Goal: Navigation & Orientation: Find specific page/section

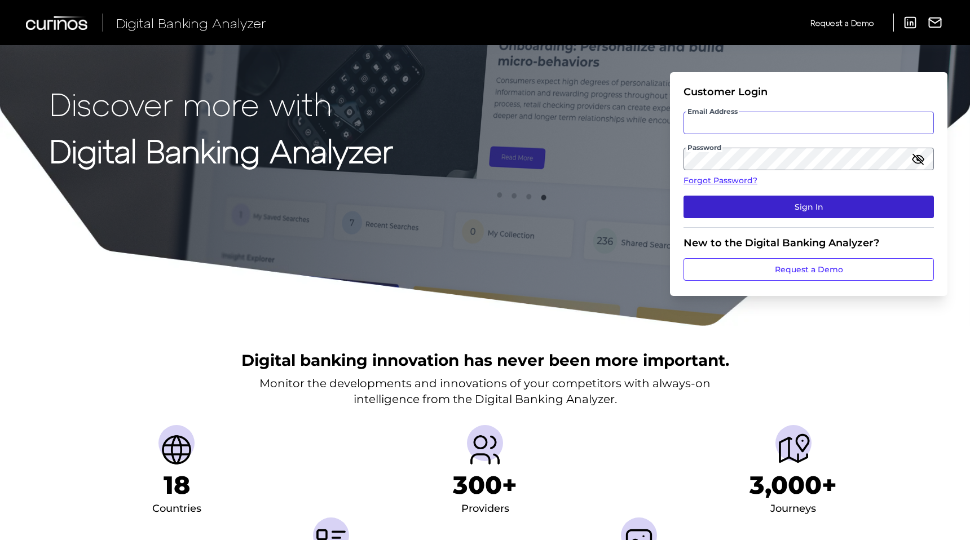
type input "[PERSON_NAME][EMAIL_ADDRESS][PERSON_NAME][DOMAIN_NAME]"
click at [793, 202] on button "Sign In" at bounding box center [808, 207] width 250 height 23
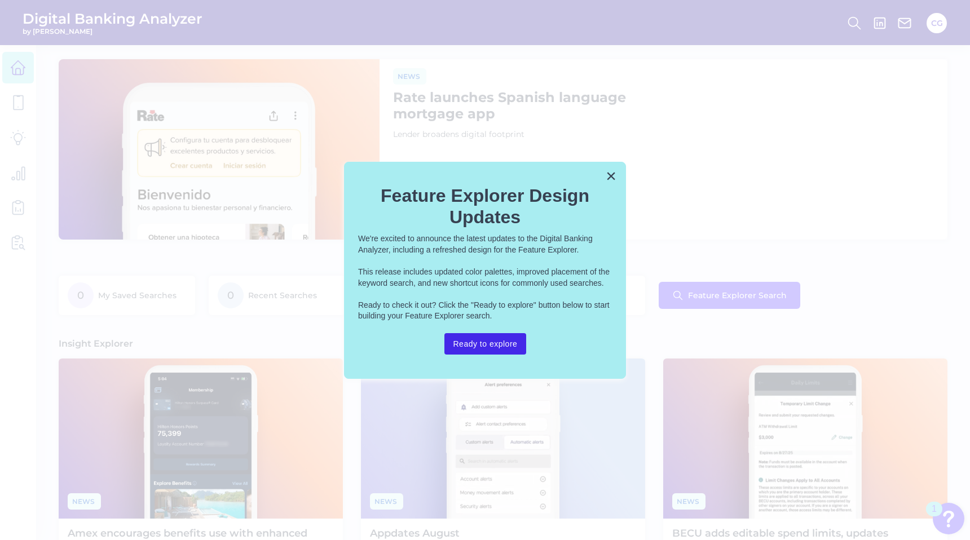
click at [482, 349] on button "Ready to explore" at bounding box center [485, 343] width 82 height 21
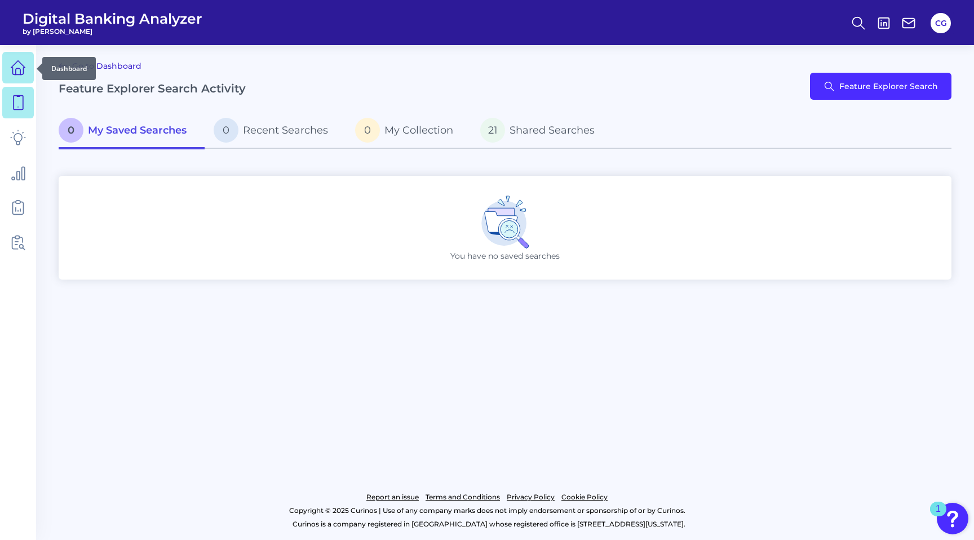
click at [17, 70] on icon at bounding box center [18, 68] width 16 height 16
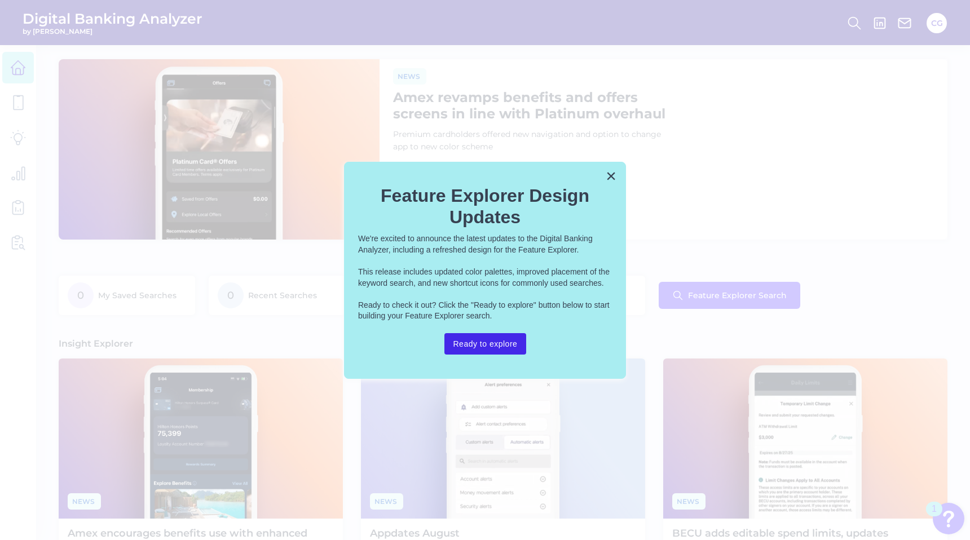
click at [470, 344] on button "Ready to explore" at bounding box center [485, 343] width 82 height 21
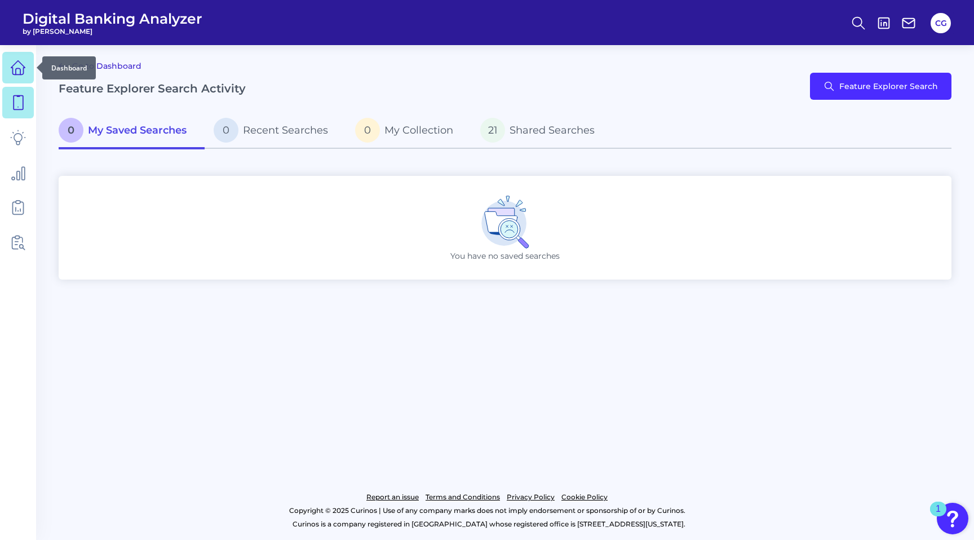
click at [16, 63] on icon at bounding box center [18, 68] width 16 height 16
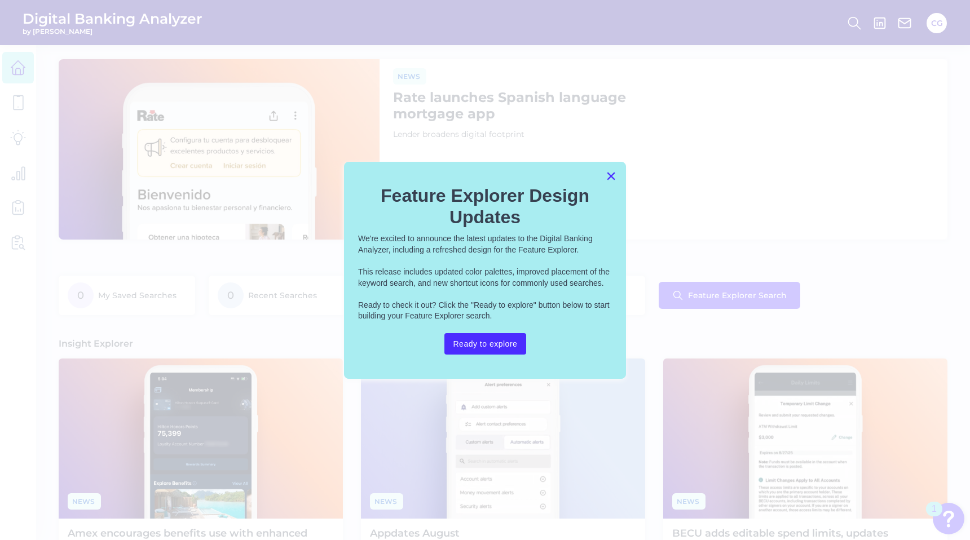
click at [614, 180] on button "×" at bounding box center [611, 176] width 11 height 18
